Goal: Navigation & Orientation: Find specific page/section

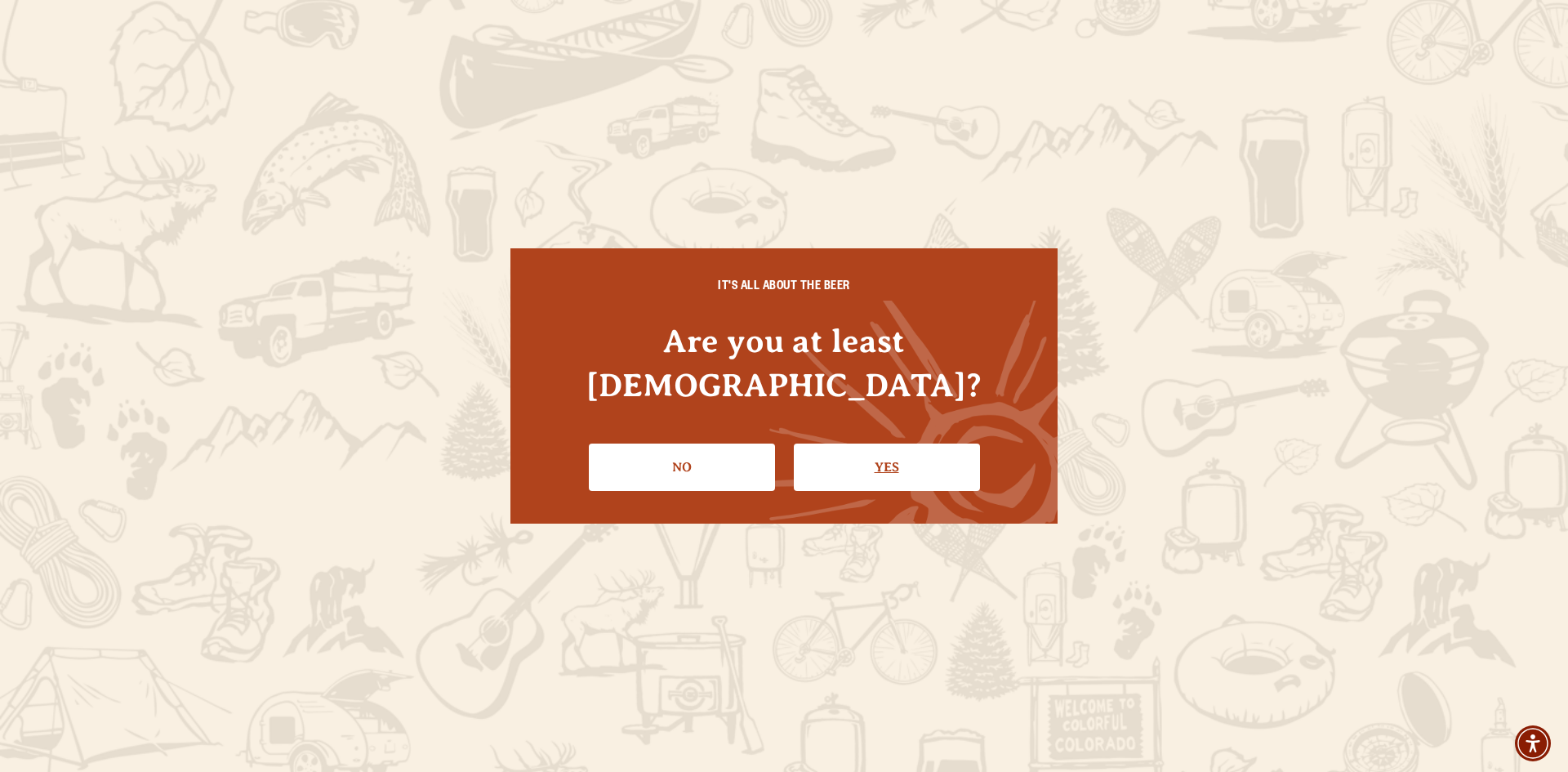
click at [873, 444] on link "Yes" at bounding box center [887, 467] width 187 height 47
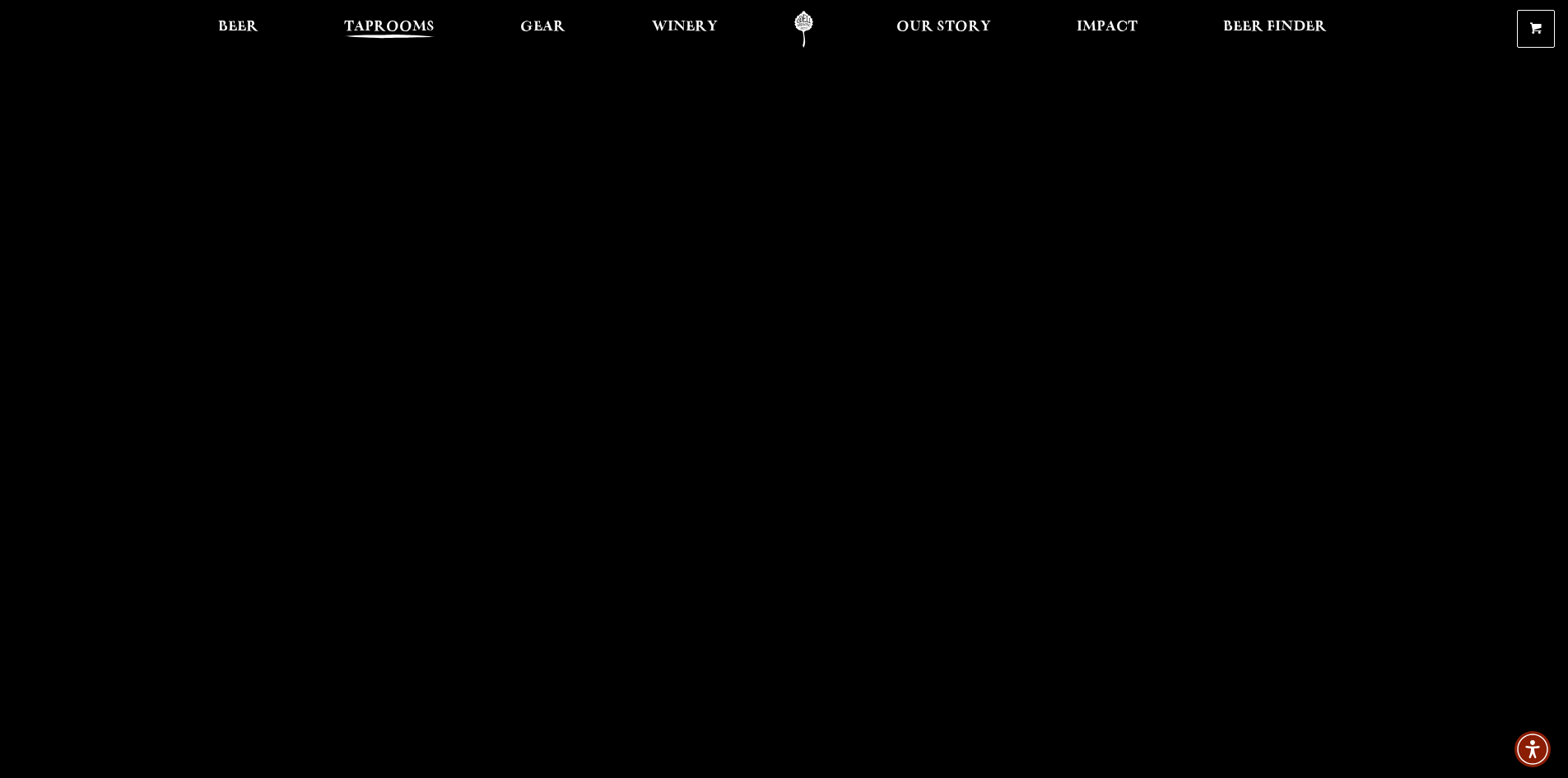
click at [385, 23] on span "Taprooms" at bounding box center [390, 27] width 91 height 13
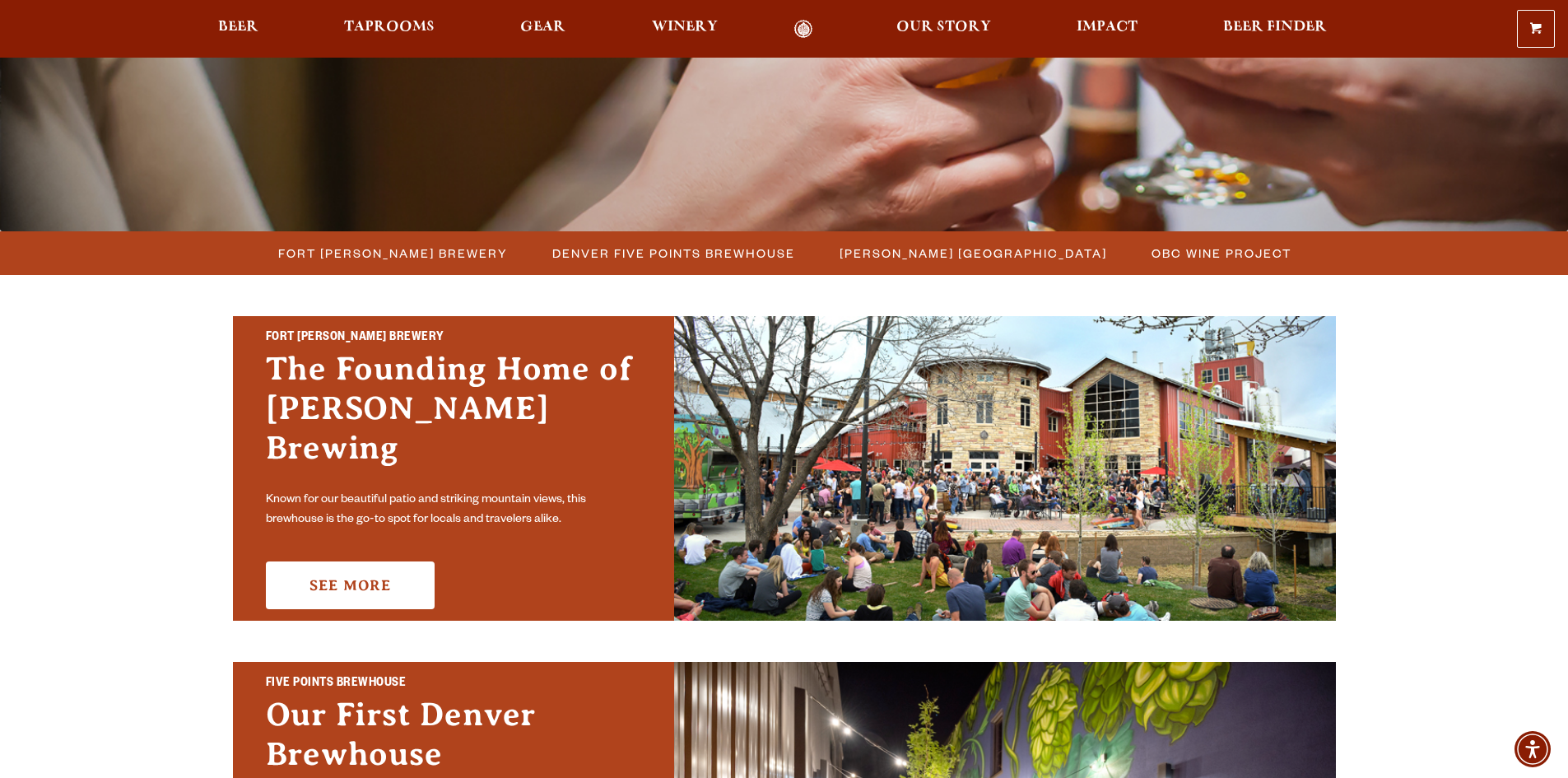
scroll to position [329, 0]
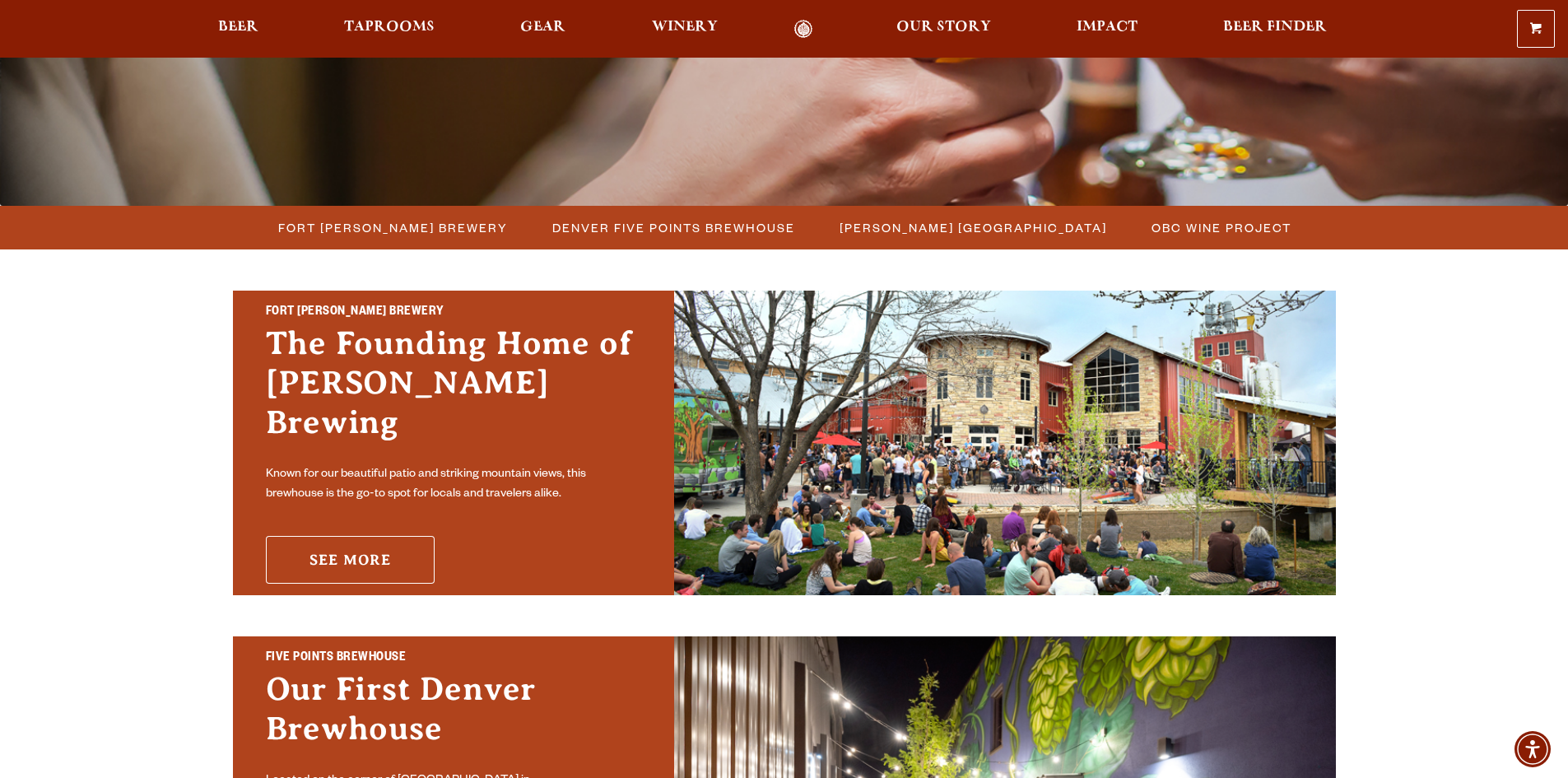
click at [335, 536] on link "See More" at bounding box center [351, 559] width 169 height 48
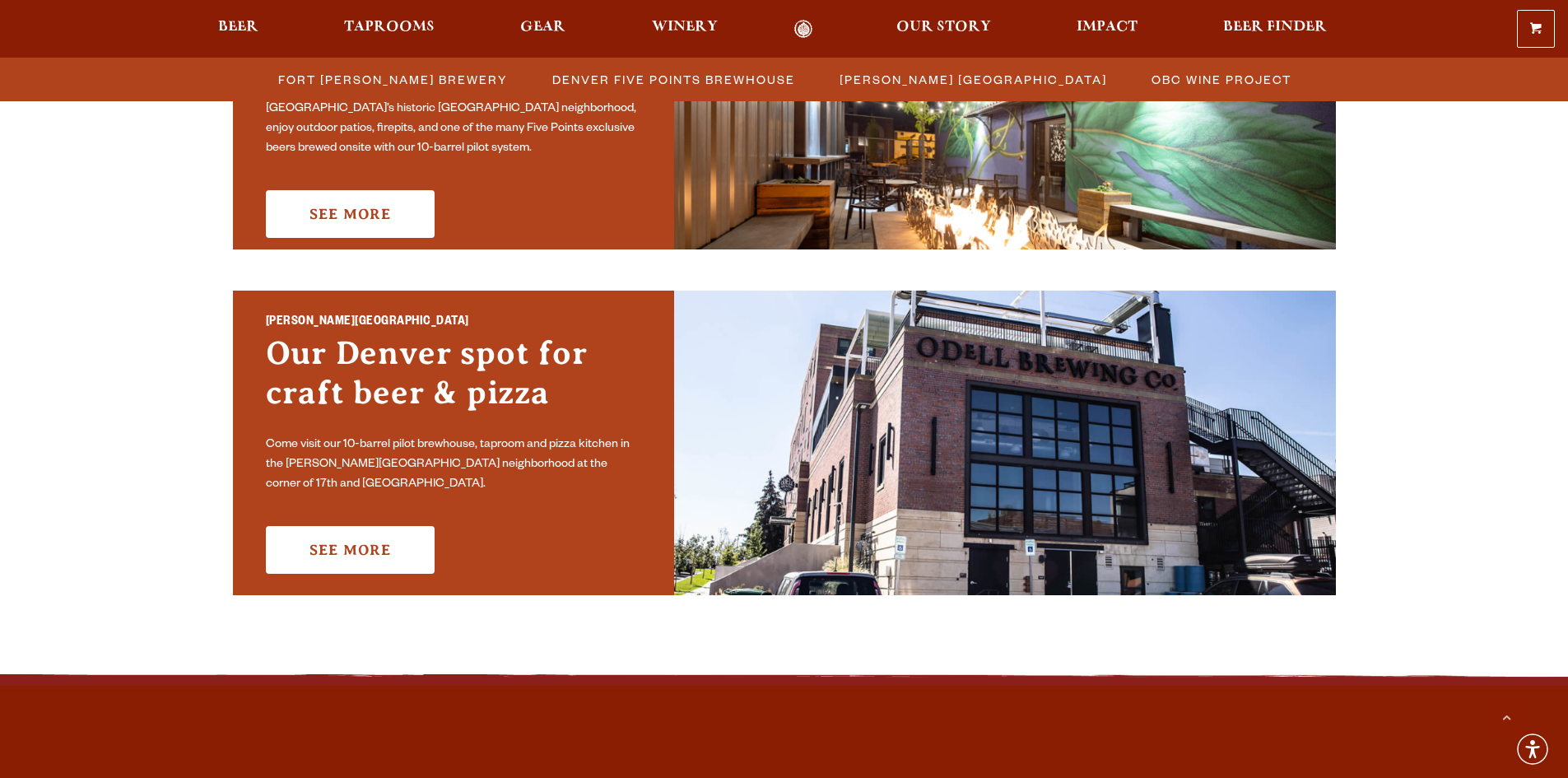
scroll to position [1070, 0]
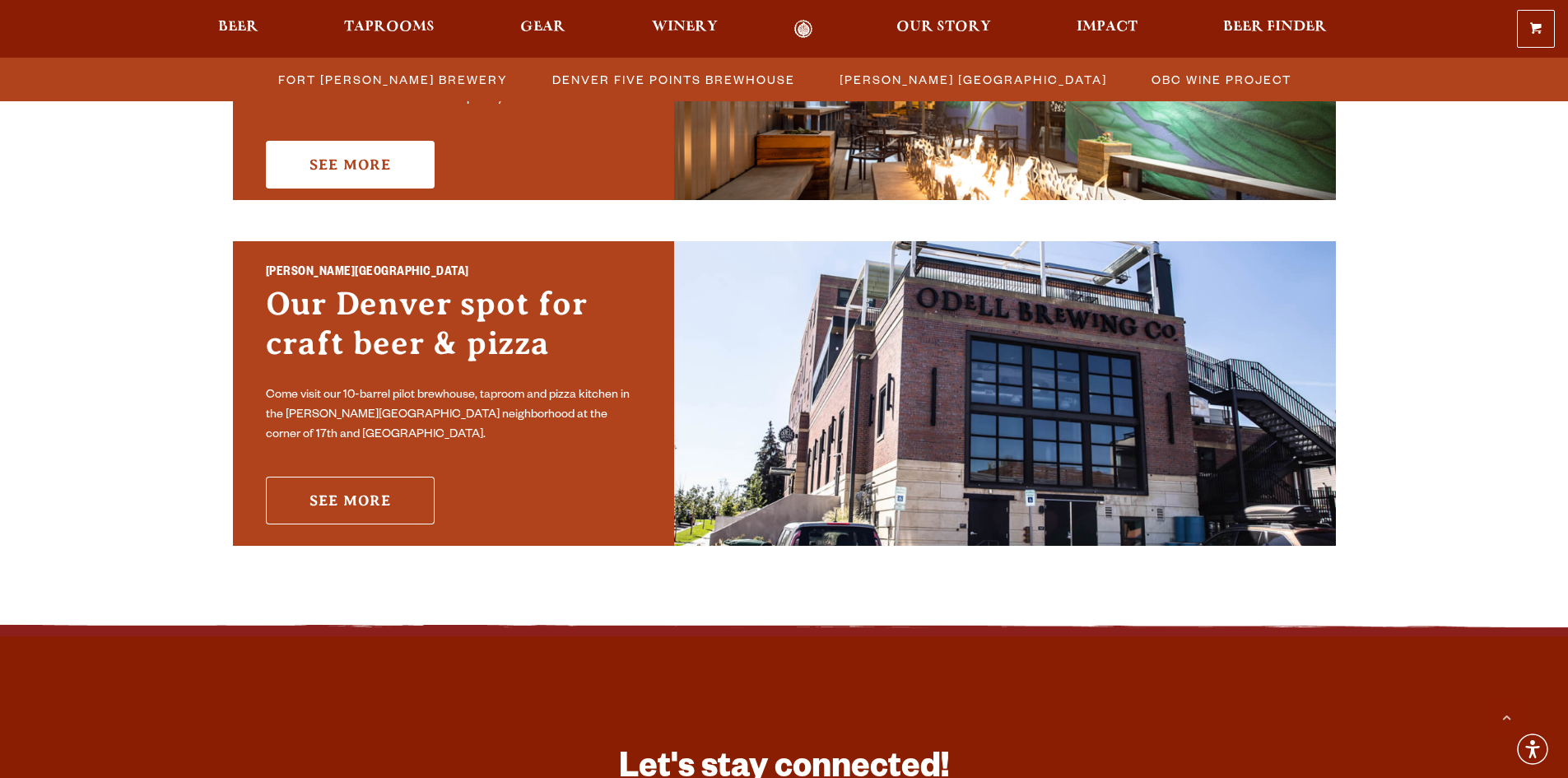
click at [337, 499] on link "See More" at bounding box center [351, 500] width 169 height 48
